Goal: Check status: Check status

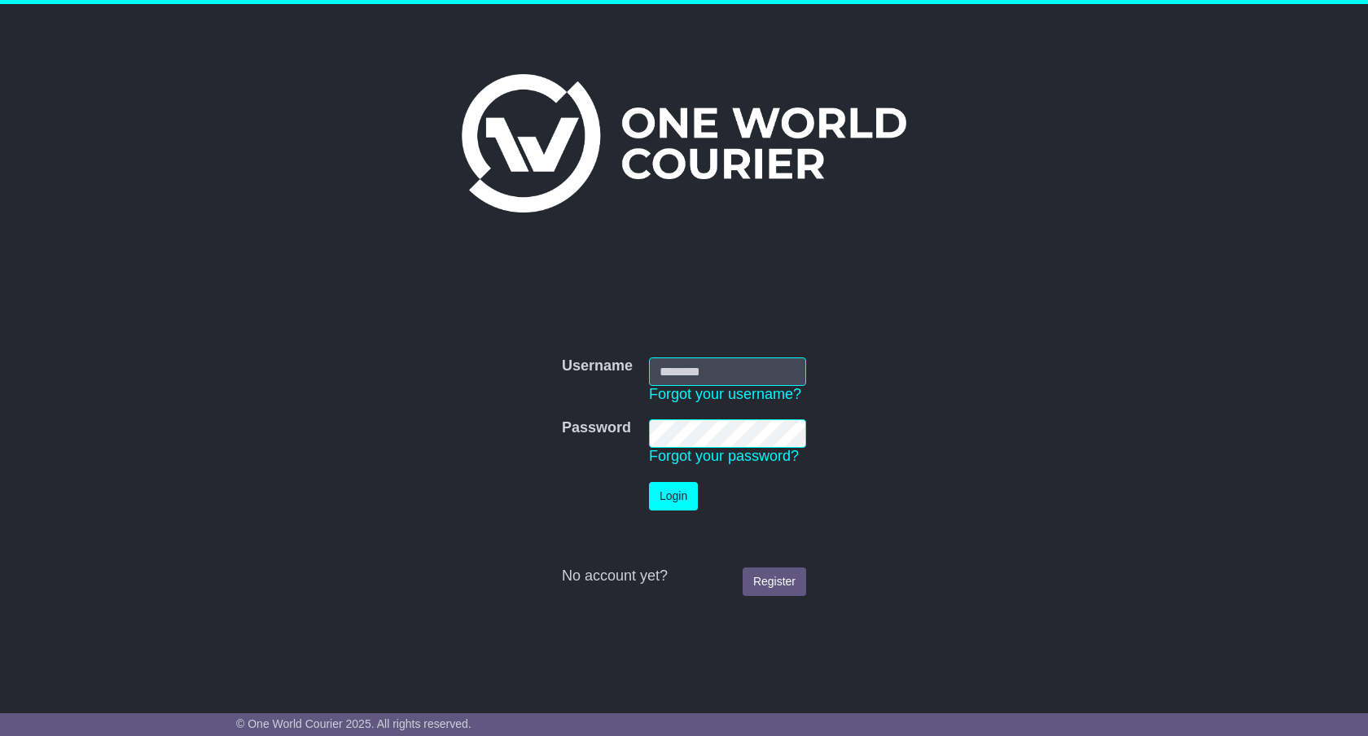
type input "**********"
click at [675, 499] on button "Login" at bounding box center [673, 496] width 49 height 29
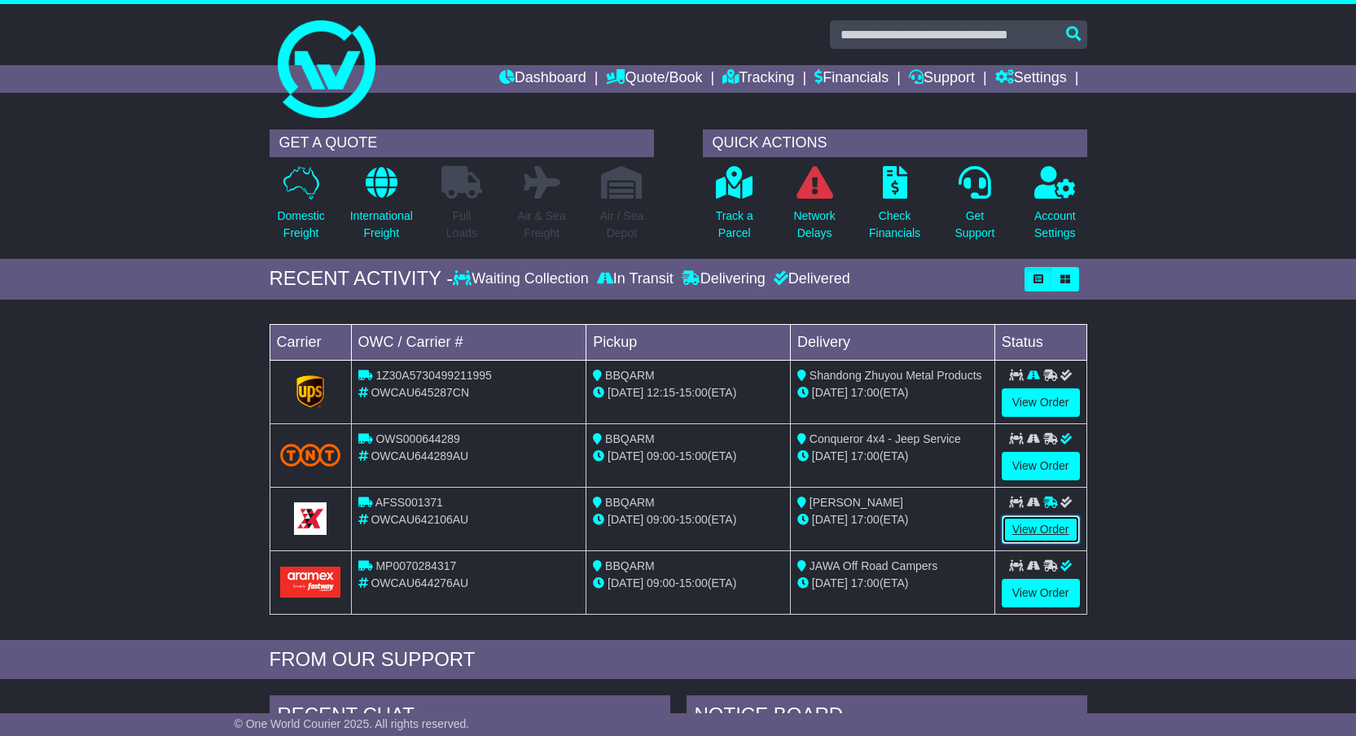
click at [1035, 529] on link "View Order" at bounding box center [1041, 530] width 78 height 29
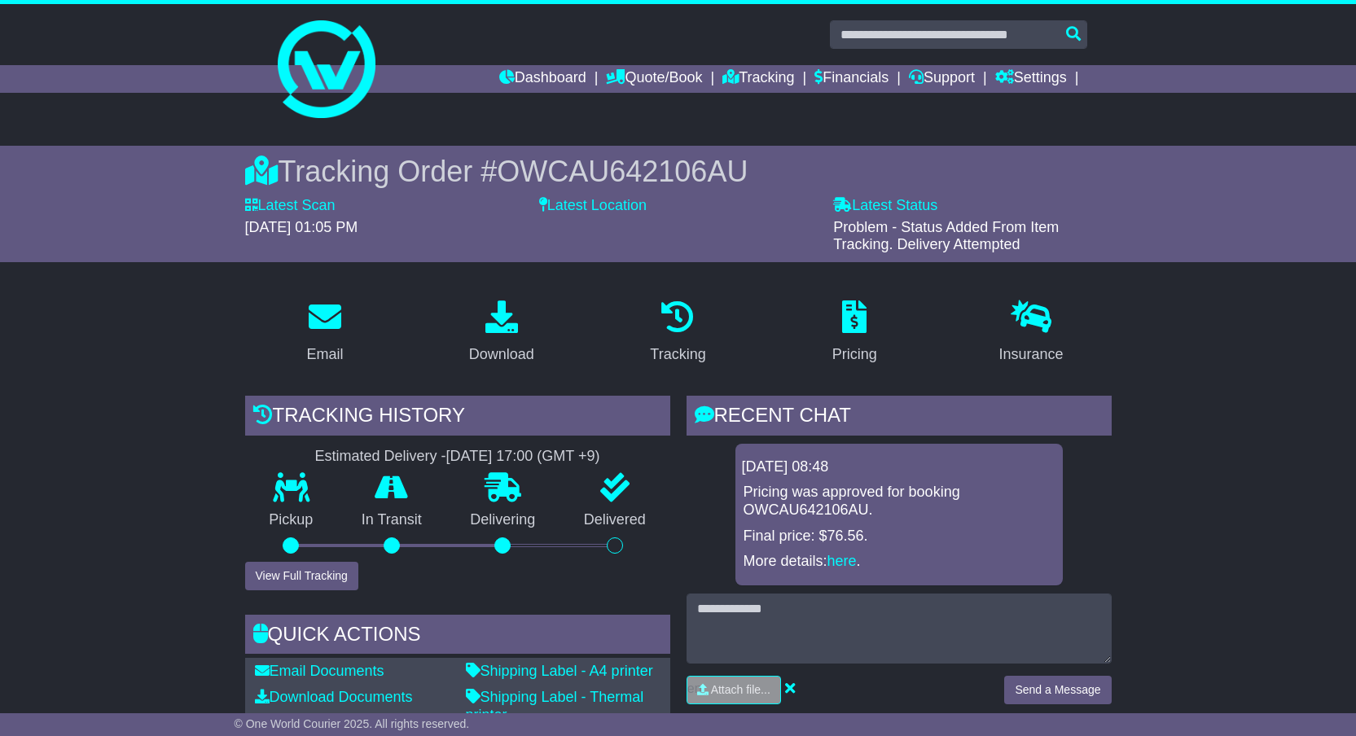
scroll to position [244, 0]
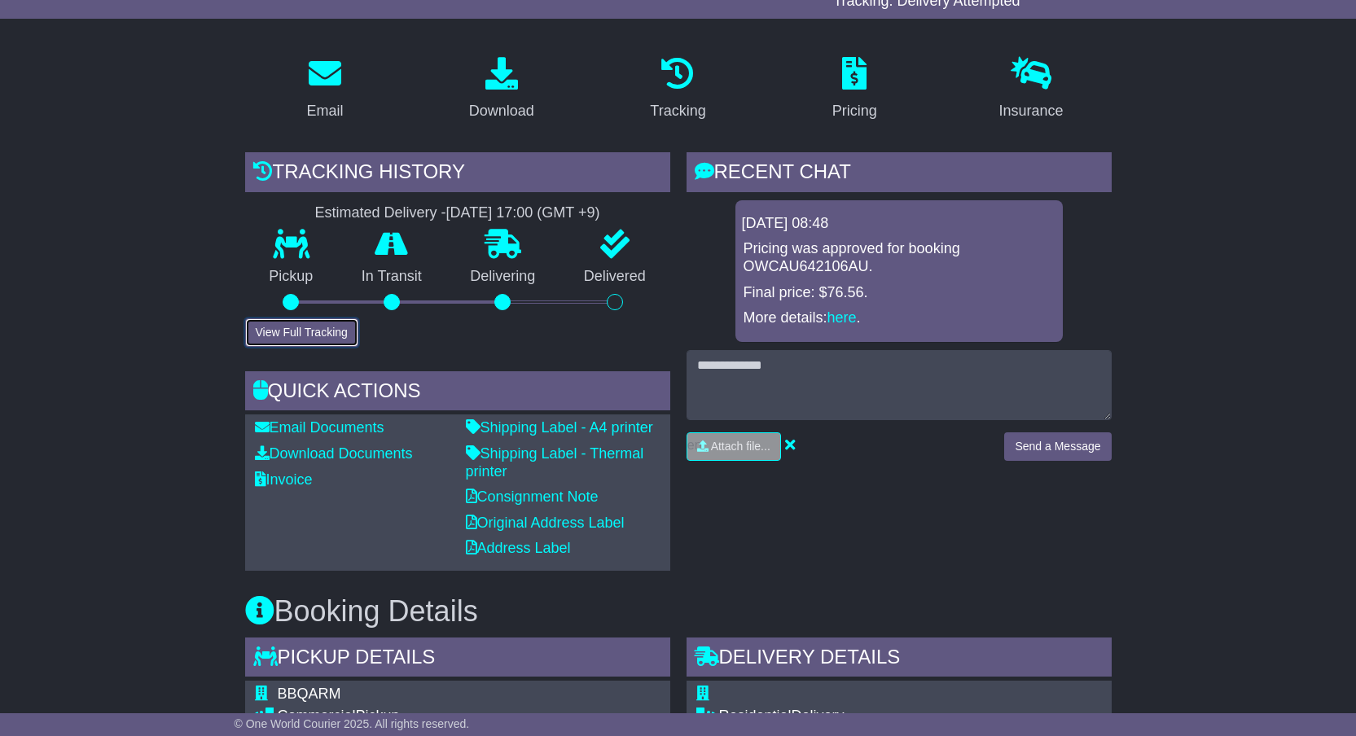
click at [336, 334] on button "View Full Tracking" at bounding box center [301, 332] width 113 height 29
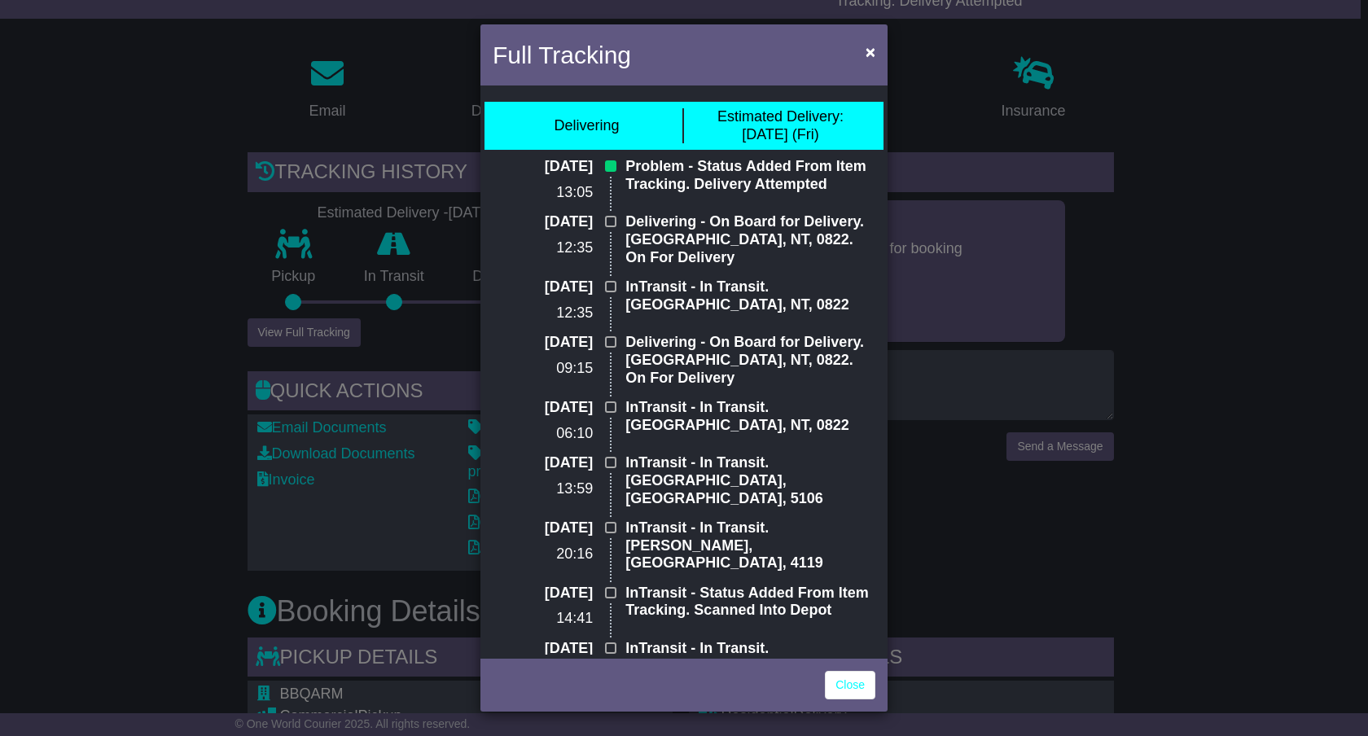
click at [1219, 262] on div "Full Tracking × Delivering Estimated Delivery: 12 Sep (Fri) 11 Sep 2025 13:05 P…" at bounding box center [684, 368] width 1368 height 736
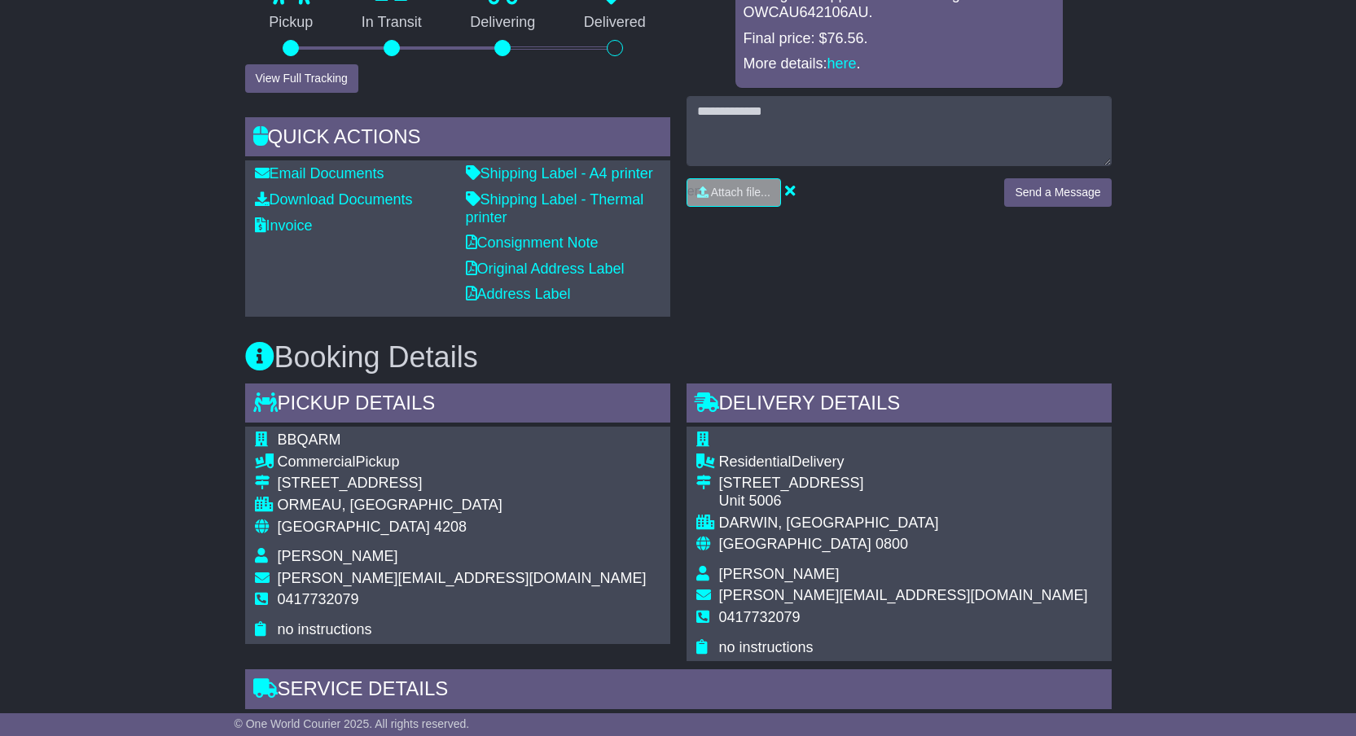
scroll to position [309, 0]
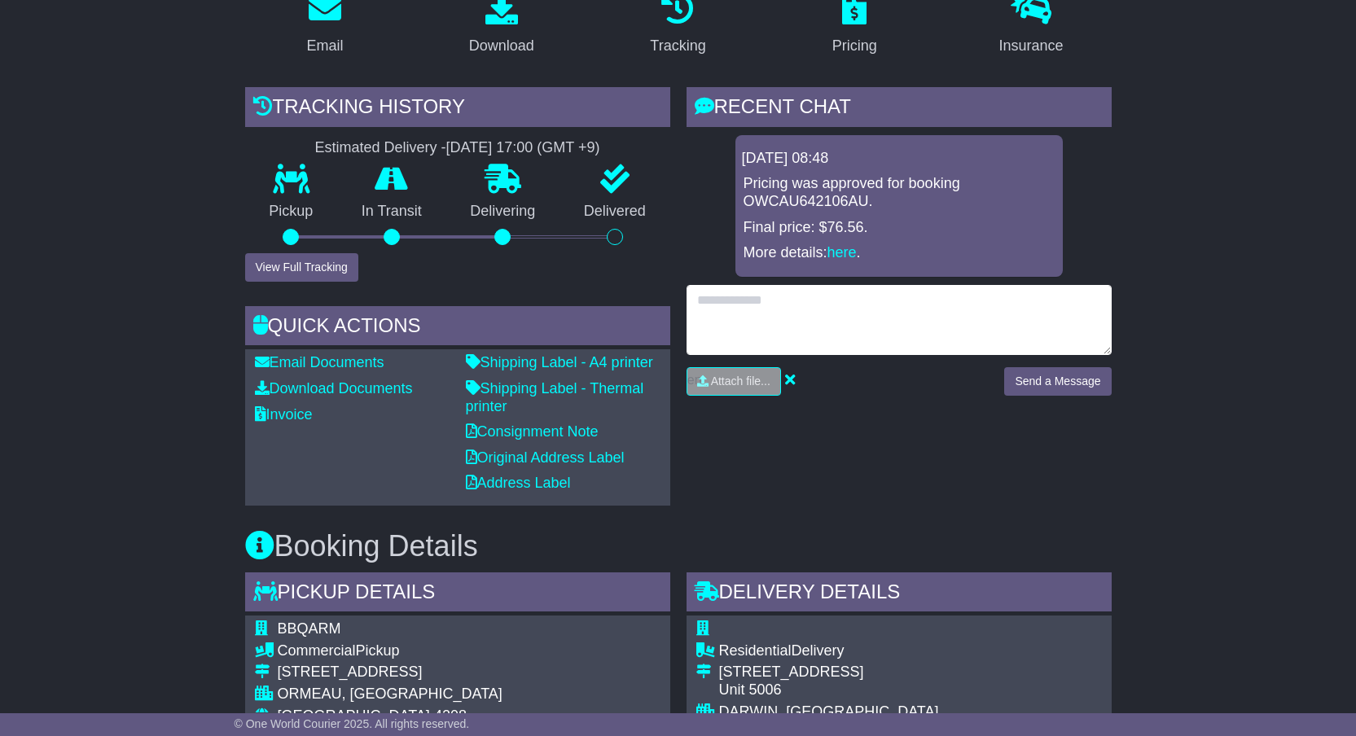
click at [810, 296] on textarea at bounding box center [899, 320] width 425 height 70
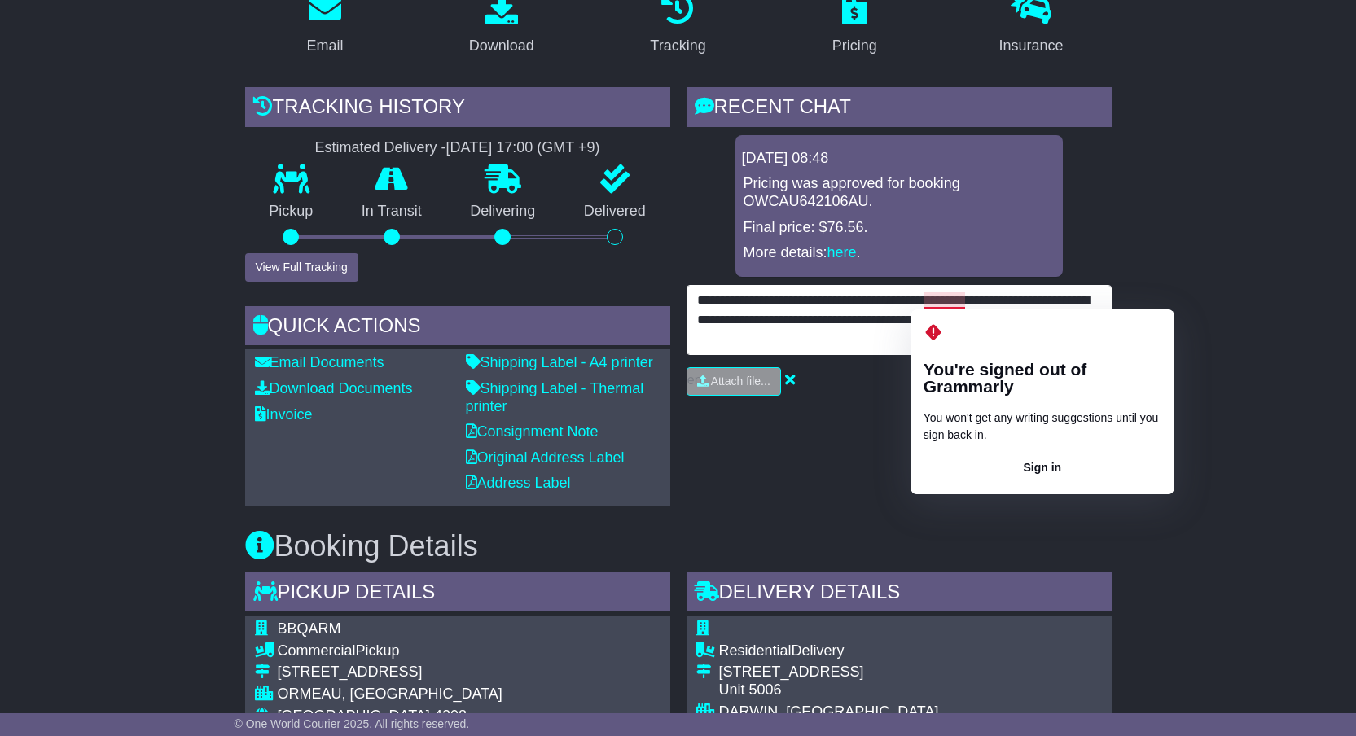
type textarea "**********"
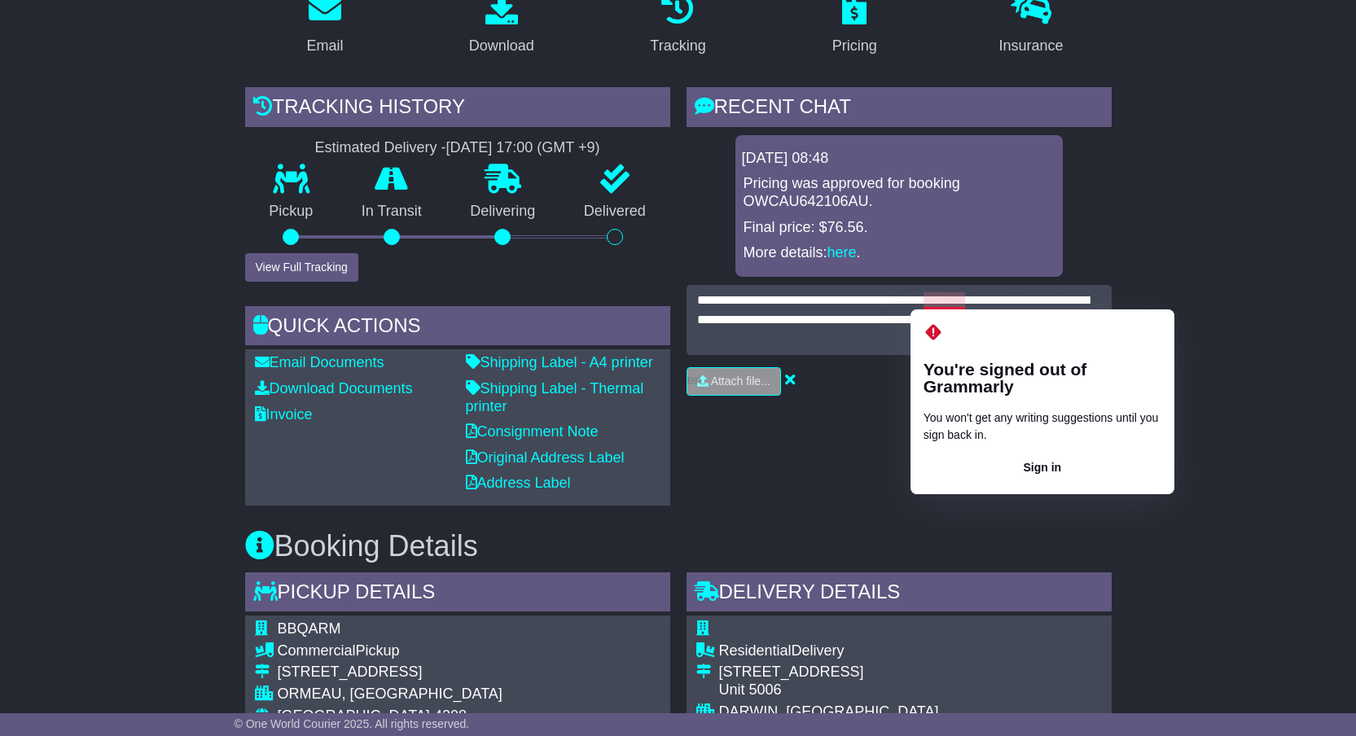
click at [1020, 461] on div "**********" at bounding box center [899, 296] width 441 height 419
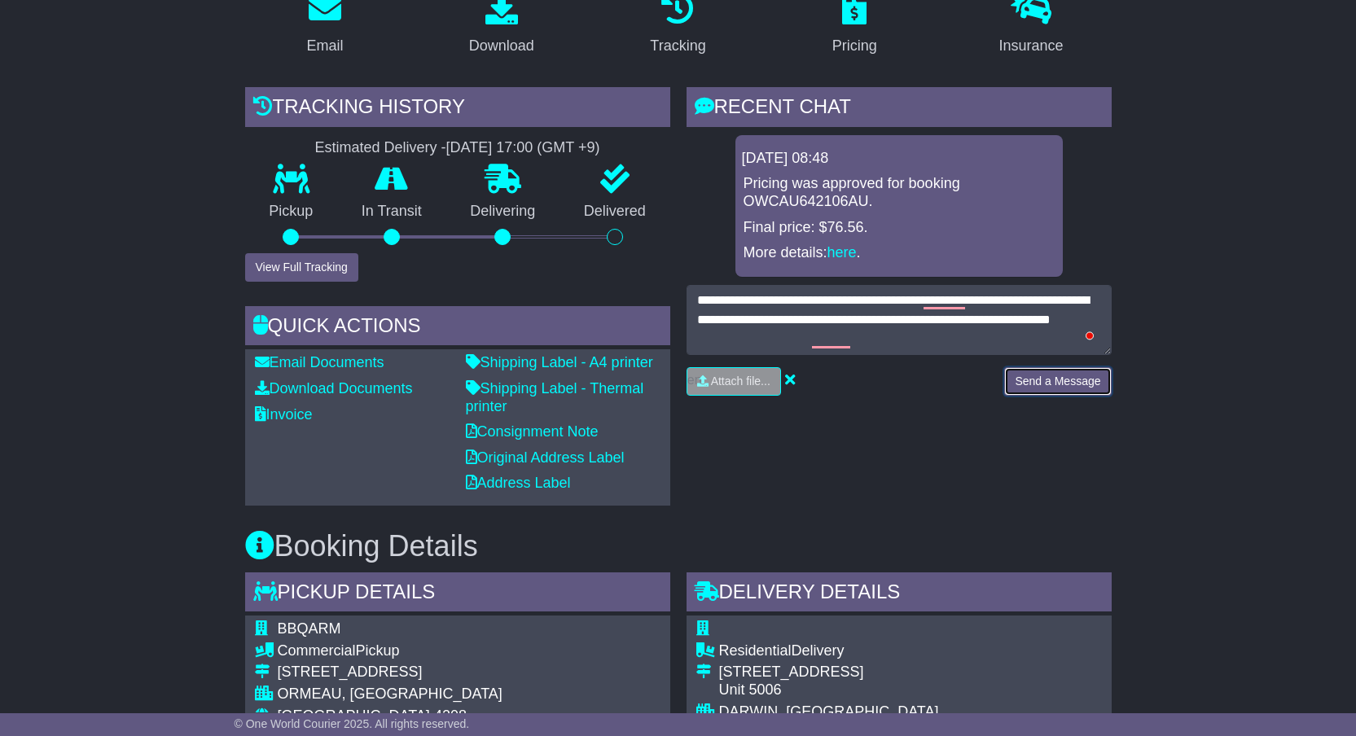
click at [1073, 388] on button "Send a Message" at bounding box center [1057, 381] width 107 height 29
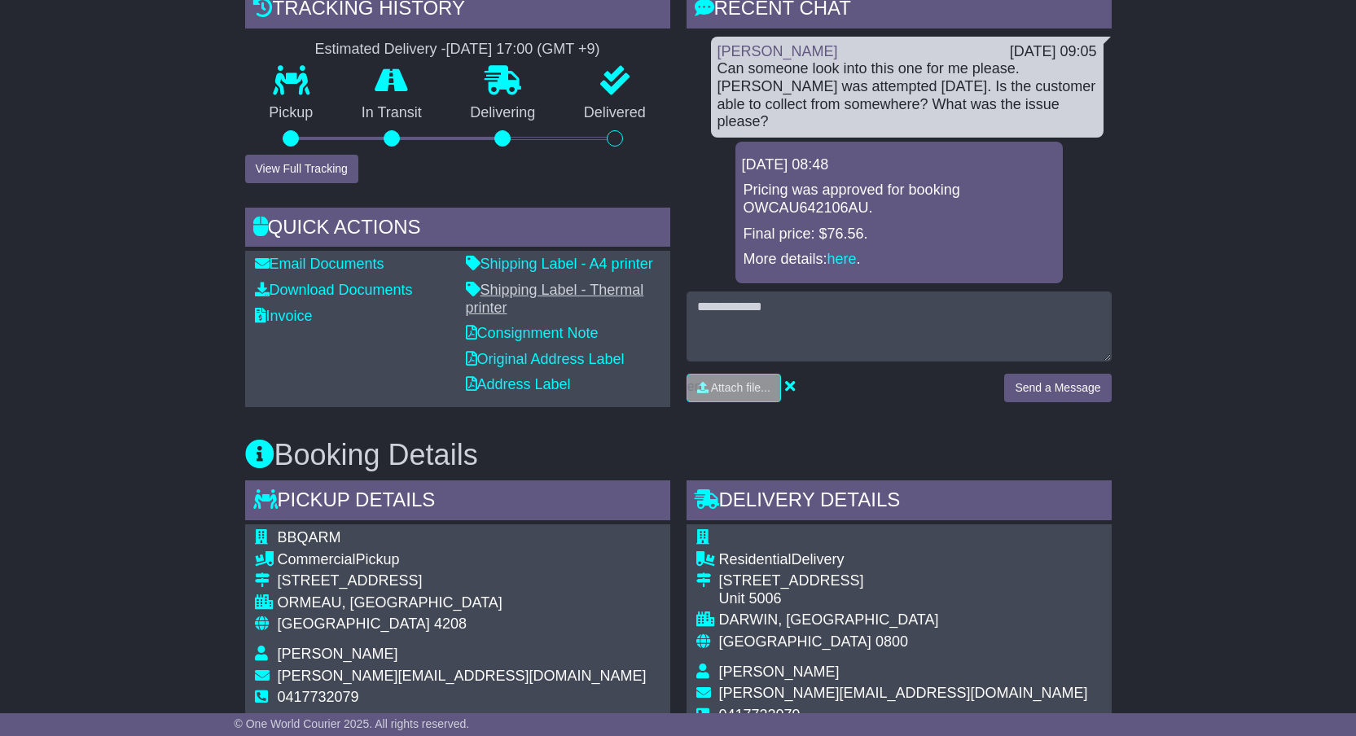
scroll to position [275, 0]
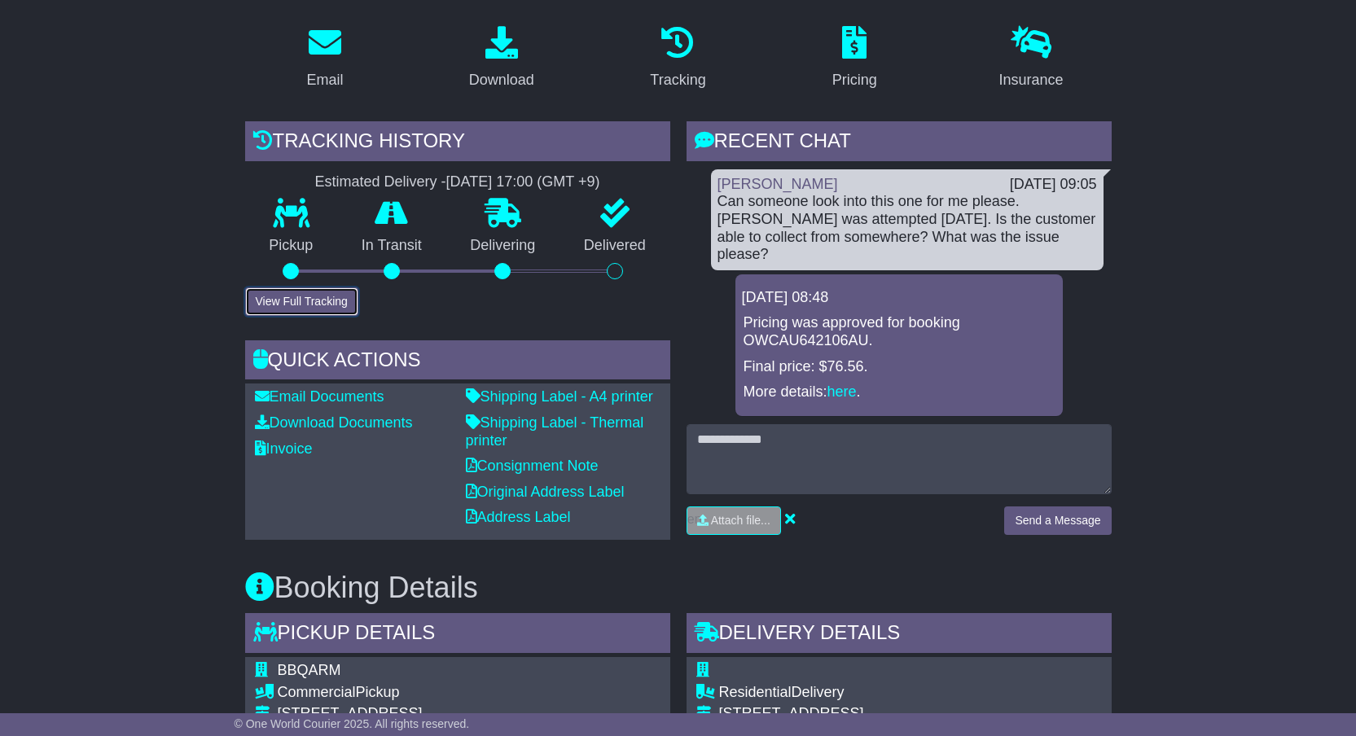
click at [344, 295] on button "View Full Tracking" at bounding box center [301, 302] width 113 height 29
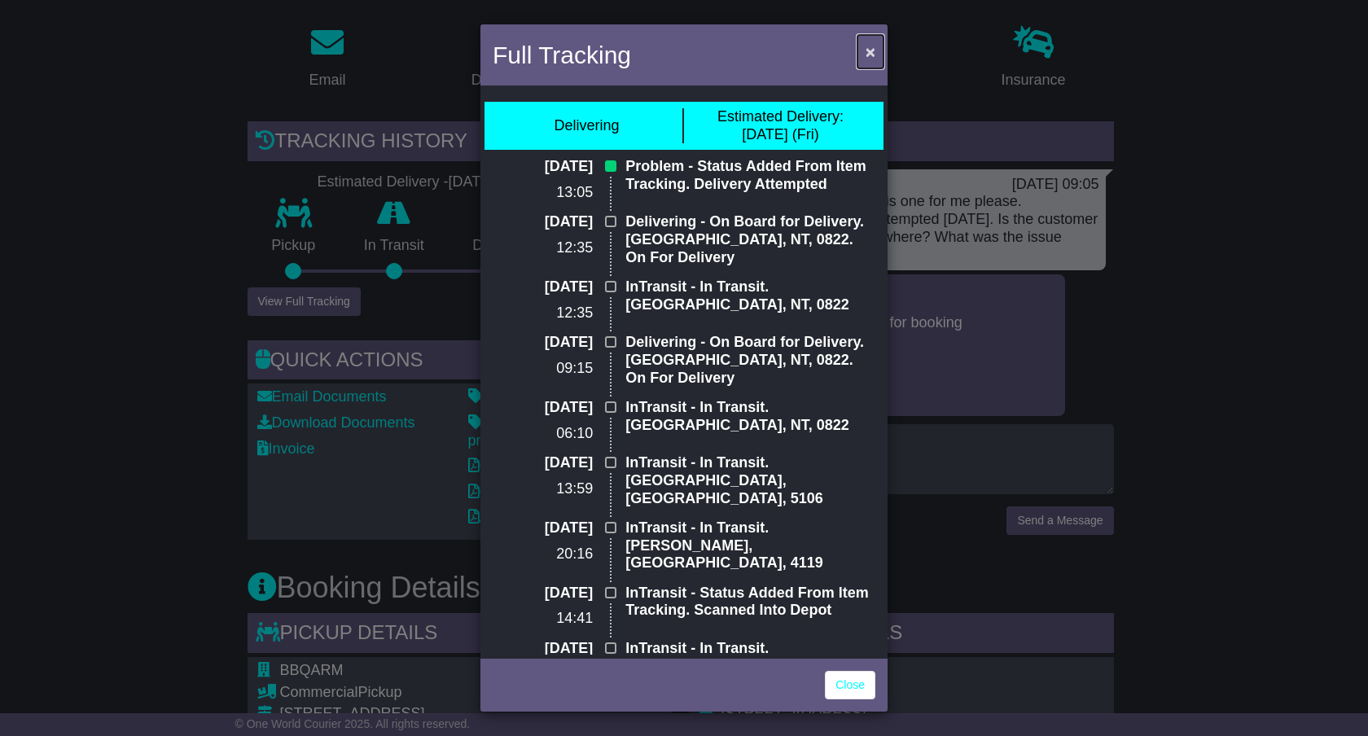
click at [874, 51] on span "×" at bounding box center [871, 51] width 10 height 19
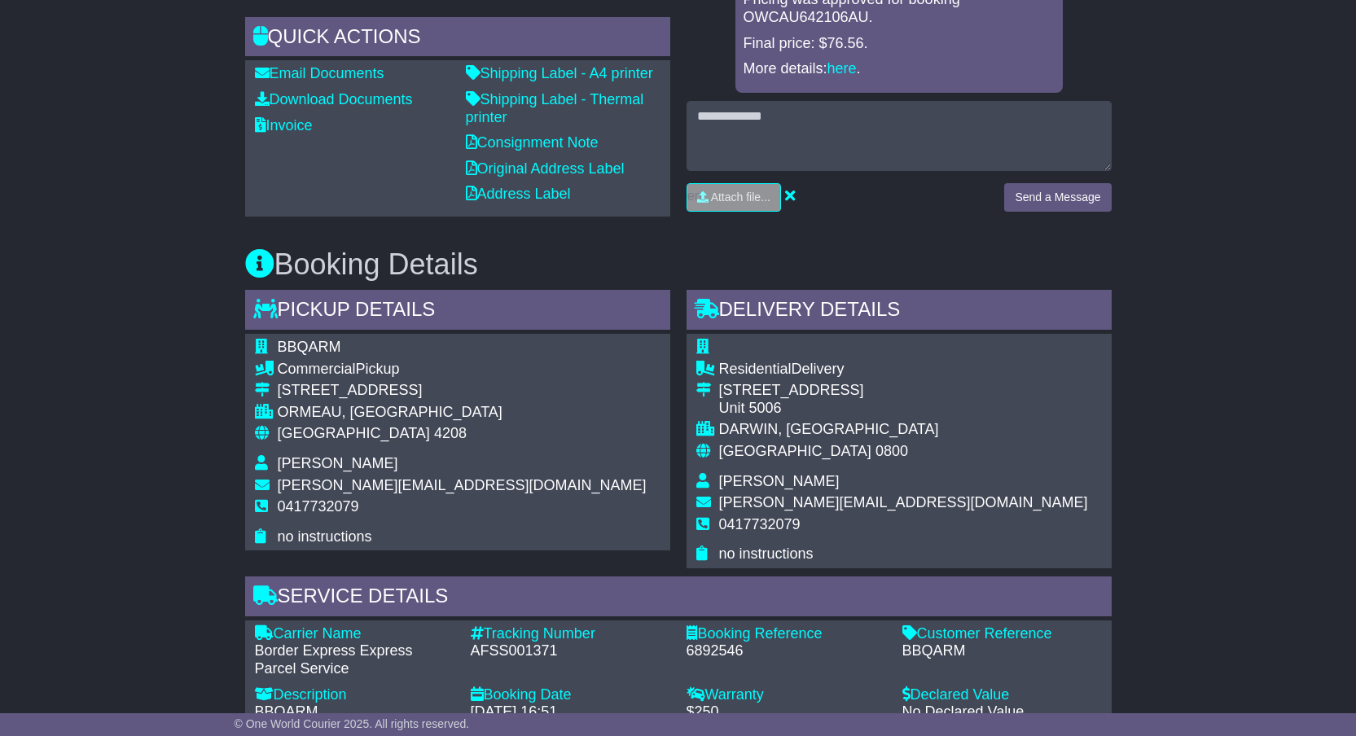
scroll to position [608, 0]
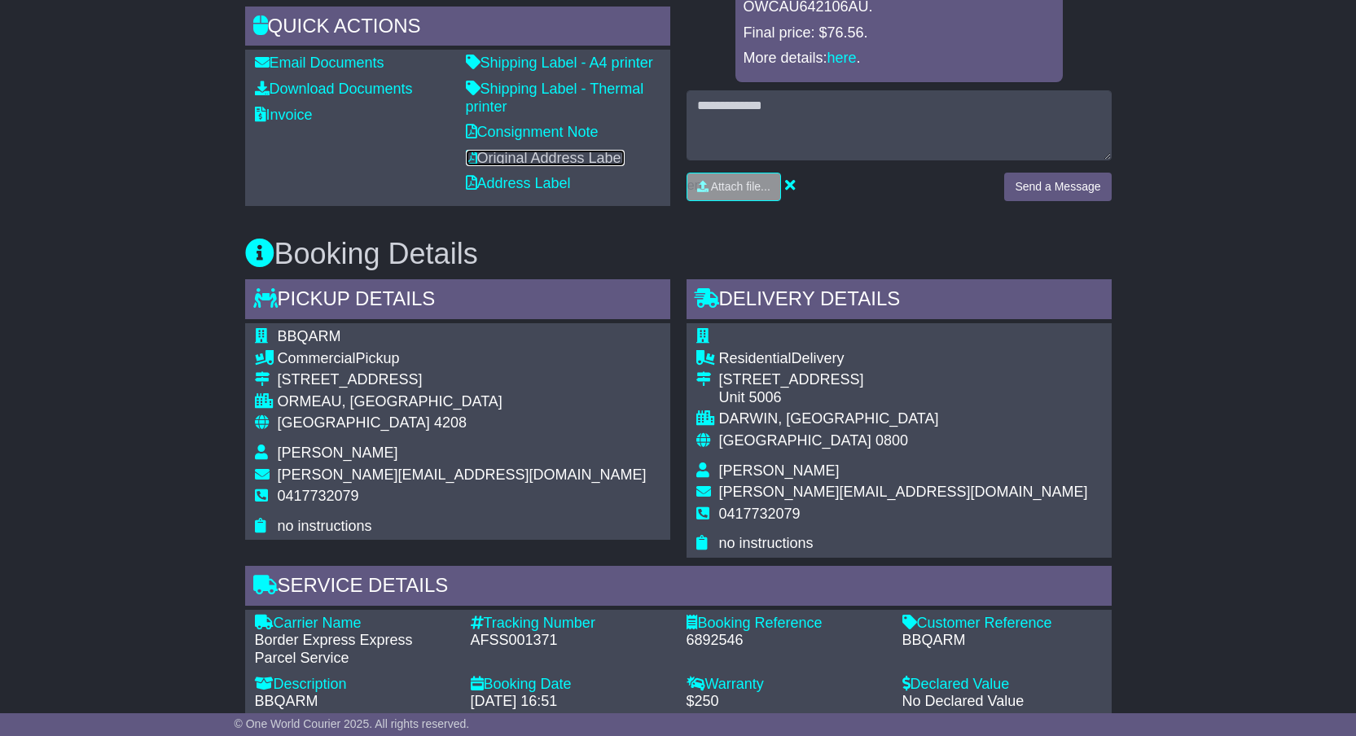
click at [538, 156] on link "Original Address Label" at bounding box center [545, 158] width 159 height 16
